Goal: Check status: Check status

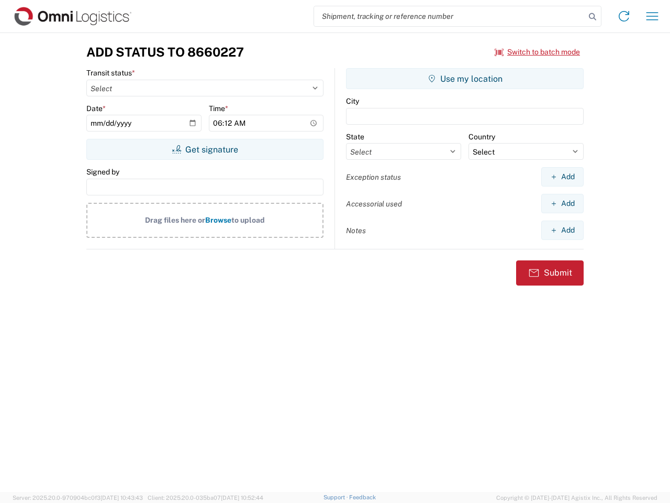
click at [450, 16] on input "search" at bounding box center [449, 16] width 271 height 20
click at [593, 17] on icon at bounding box center [592, 16] width 15 height 15
click at [624, 16] on icon at bounding box center [624, 16] width 17 height 17
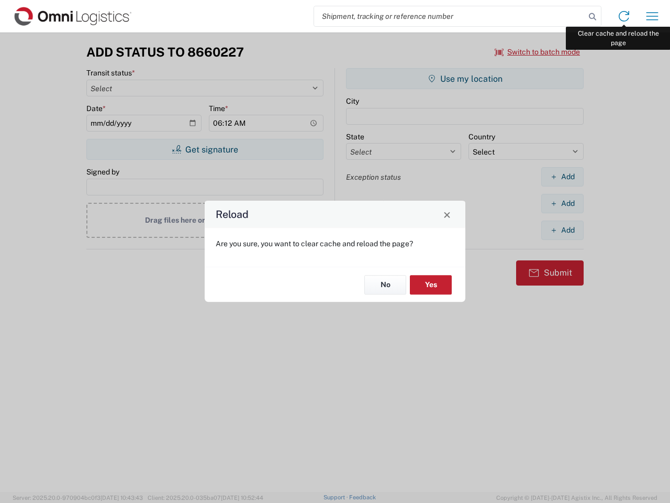
click at [652, 16] on div "Reload Are you sure, you want to clear cache and reload the page? No Yes" at bounding box center [335, 251] width 670 height 503
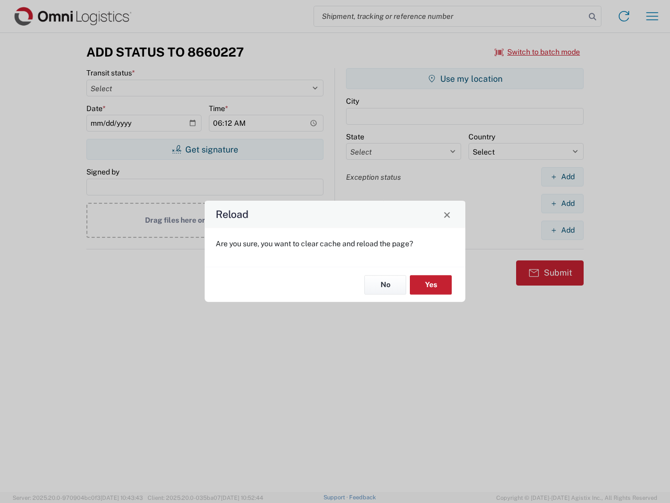
click at [538, 52] on div "Reload Are you sure, you want to clear cache and reload the page? No Yes" at bounding box center [335, 251] width 670 height 503
click at [205, 149] on div "Reload Are you sure, you want to clear cache and reload the page? No Yes" at bounding box center [335, 251] width 670 height 503
click at [465, 79] on div "Reload Are you sure, you want to clear cache and reload the page? No Yes" at bounding box center [335, 251] width 670 height 503
click at [562, 176] on div "Reload Are you sure, you want to clear cache and reload the page? No Yes" at bounding box center [335, 251] width 670 height 503
click at [562, 203] on div "Reload Are you sure, you want to clear cache and reload the page? No Yes" at bounding box center [335, 251] width 670 height 503
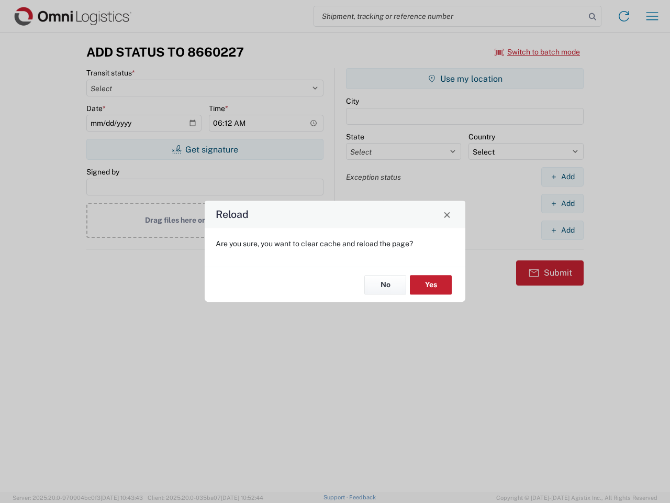
click at [562, 230] on div "Reload Are you sure, you want to clear cache and reload the page? No Yes" at bounding box center [335, 251] width 670 height 503
